Goal: Transaction & Acquisition: Purchase product/service

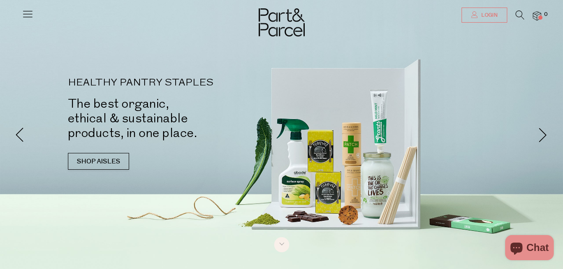
click at [494, 9] on link "Login" at bounding box center [484, 15] width 46 height 15
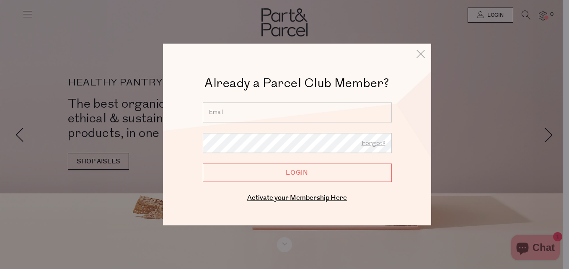
click at [298, 107] on input "email" at bounding box center [297, 112] width 189 height 20
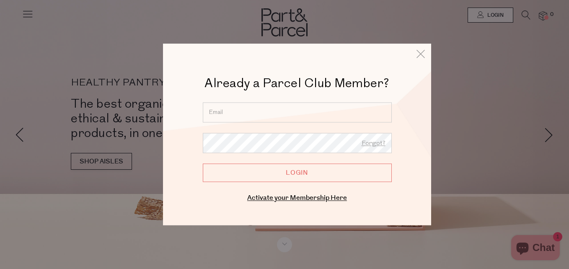
type input "[EMAIL_ADDRESS][DOMAIN_NAME]"
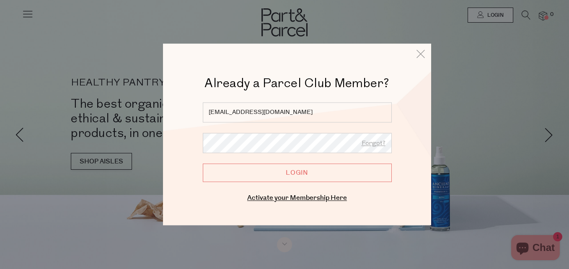
click at [203, 163] on input "Login" at bounding box center [297, 172] width 189 height 18
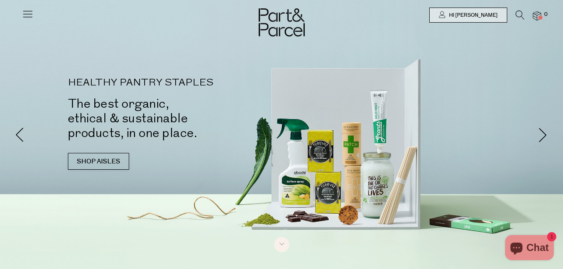
click at [25, 10] on icon at bounding box center [28, 14] width 12 height 12
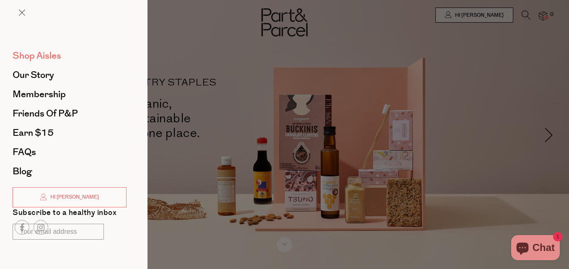
click at [51, 58] on span "Shop Aisles" at bounding box center [37, 55] width 49 height 13
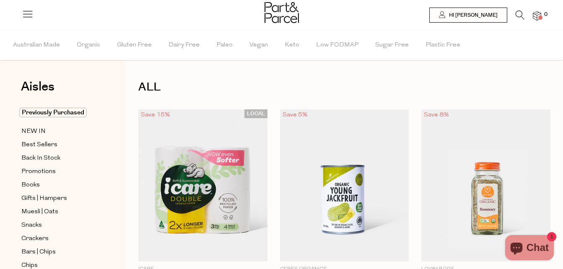
click at [515, 13] on icon at bounding box center [519, 14] width 9 height 9
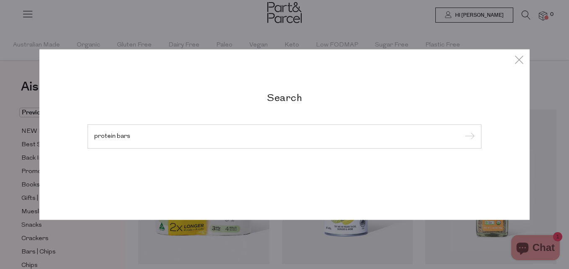
type input "protein bars"
click at [462, 131] on input "submit" at bounding box center [468, 137] width 13 height 13
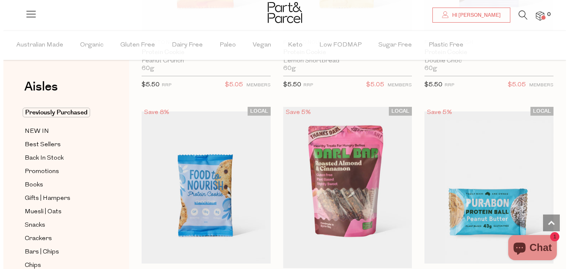
scroll to position [2568, 0]
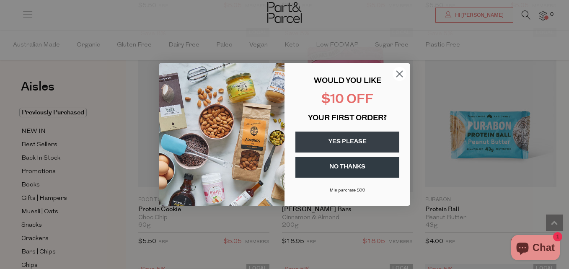
click at [398, 72] on icon "Close dialog" at bounding box center [400, 74] width 6 height 6
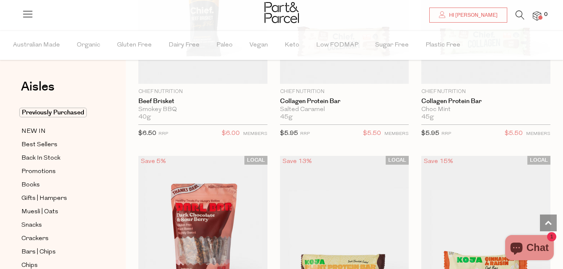
scroll to position [1047, 0]
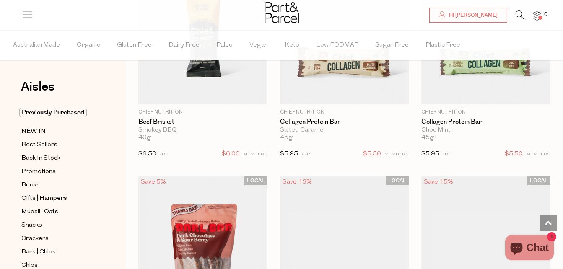
click at [539, 13] on img at bounding box center [537, 16] width 8 height 10
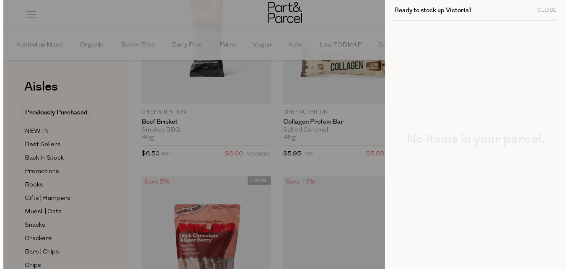
scroll to position [1057, 0]
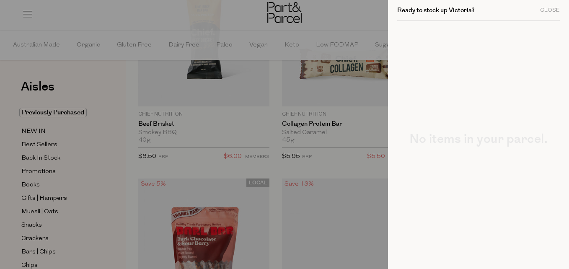
click at [540, 13] on div "Close" at bounding box center [550, 10] width 20 height 5
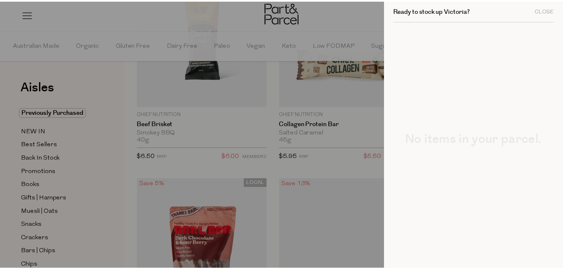
scroll to position [1047, 0]
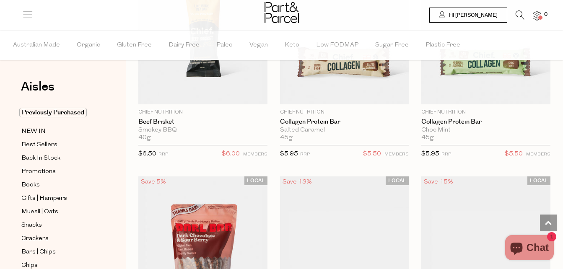
click at [489, 19] on link "Hi [PERSON_NAME]" at bounding box center [468, 15] width 78 height 15
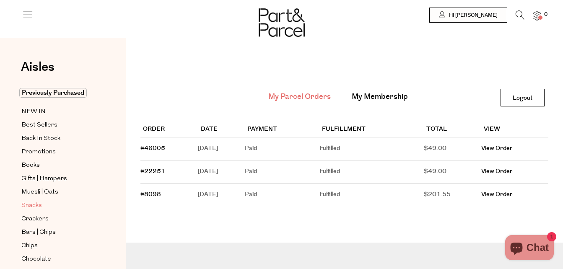
click at [36, 204] on span "Snacks" at bounding box center [31, 206] width 21 height 10
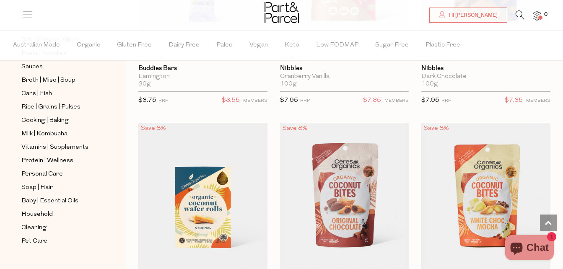
scroll to position [1917, 0]
